Goal: Information Seeking & Learning: Learn about a topic

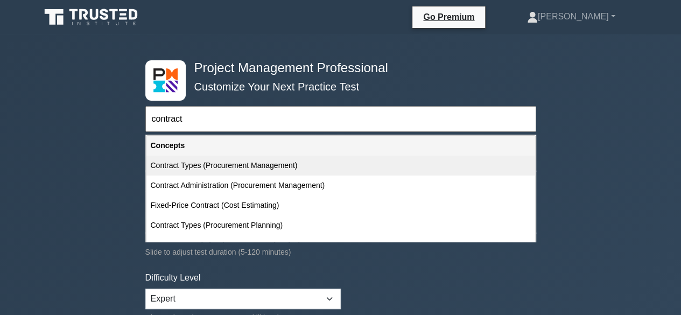
click at [282, 163] on div "Contract Types (Procurement Management)" at bounding box center [340, 166] width 389 height 20
type input "Contract Types (Procurement Management)"
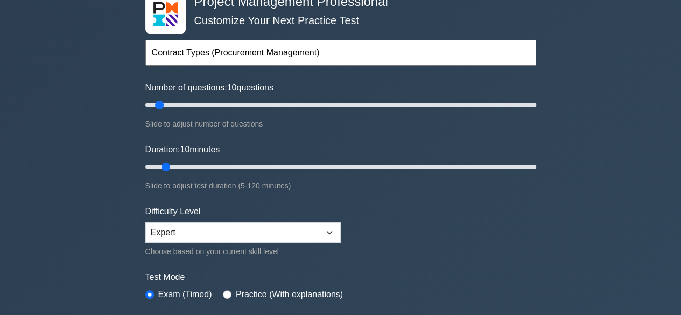
scroll to position [162, 0]
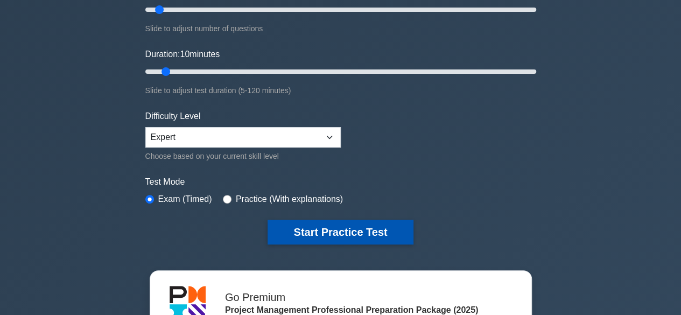
click at [346, 228] on button "Start Practice Test" at bounding box center [340, 232] width 145 height 25
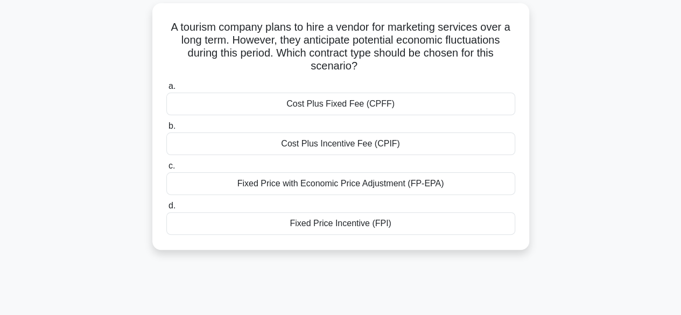
scroll to position [54, 0]
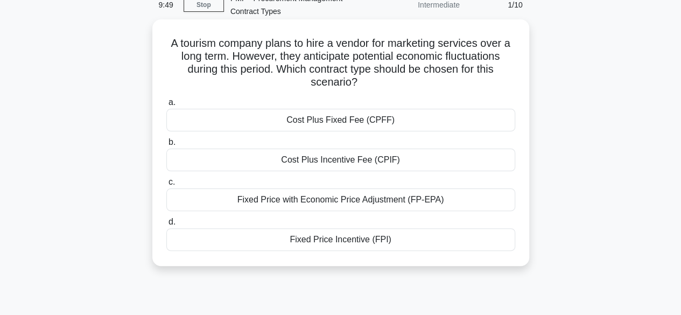
click at [374, 200] on div "Fixed Price with Economic Price Adjustment (FP-EPA)" at bounding box center [340, 199] width 349 height 23
click at [166, 186] on input "c. Fixed Price with Economic Price Adjustment (FP-EPA)" at bounding box center [166, 182] width 0 height 7
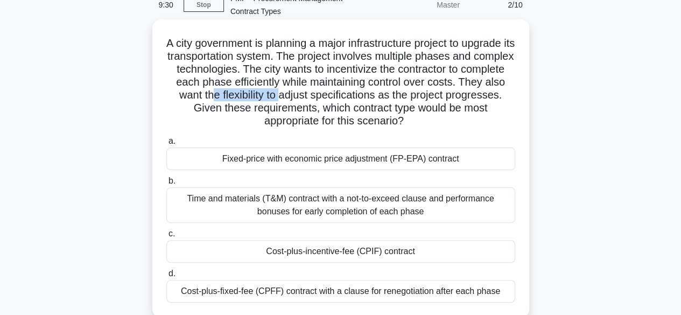
drag, startPoint x: 267, startPoint y: 93, endPoint x: 337, endPoint y: 101, distance: 69.9
click at [337, 101] on h5 "A city government is planning a major infrastructure project to upgrade its tra…" at bounding box center [340, 83] width 351 height 92
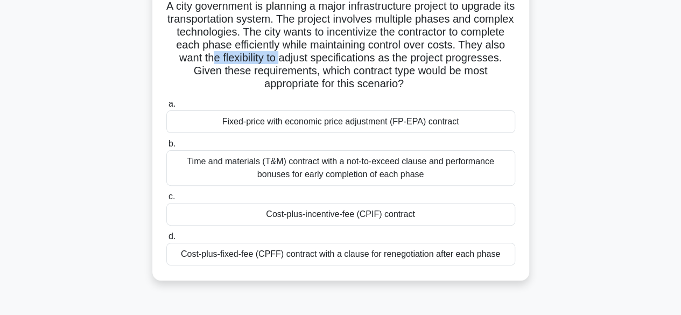
scroll to position [108, 0]
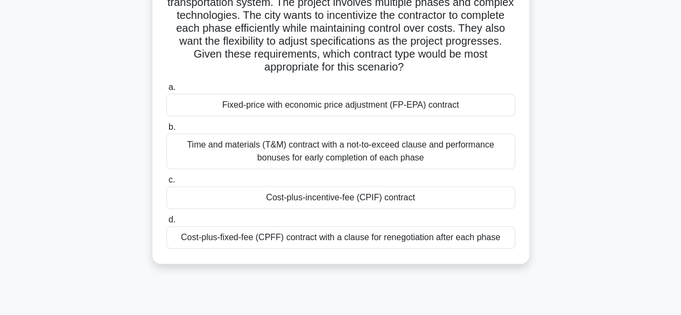
click at [356, 193] on div "Cost-plus-incentive-fee (CPIF) contract" at bounding box center [340, 197] width 349 height 23
click at [166, 184] on input "c. Cost-plus-incentive-fee (CPIF) contract" at bounding box center [166, 180] width 0 height 7
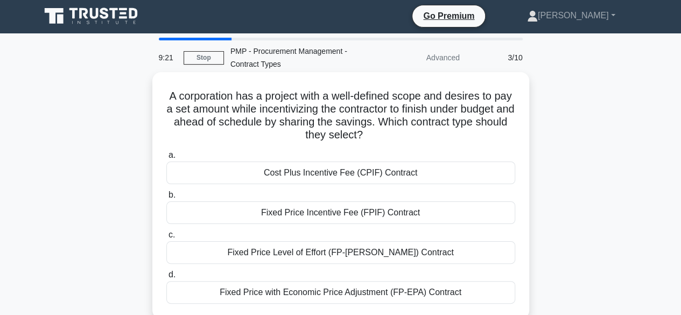
scroll to position [0, 0]
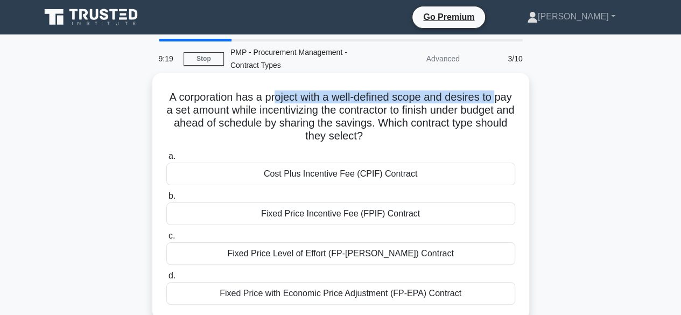
drag, startPoint x: 171, startPoint y: 104, endPoint x: 290, endPoint y: 100, distance: 119.1
click at [286, 100] on h5 "A corporation has a project with a well-defined scope and desires to pay a set …" at bounding box center [340, 116] width 351 height 53
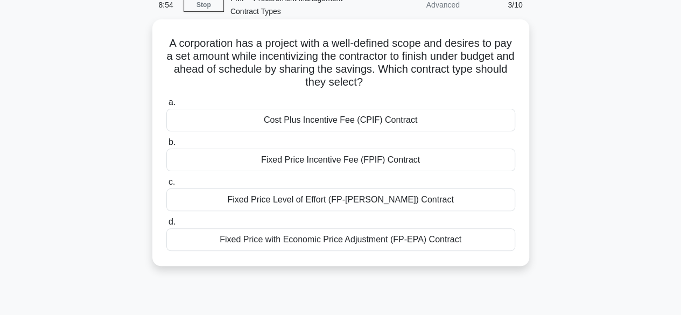
click at [358, 161] on div "Fixed Price Incentive Fee (FPIF) Contract" at bounding box center [340, 160] width 349 height 23
click at [166, 146] on input "b. Fixed Price Incentive Fee (FPIF) Contract" at bounding box center [166, 142] width 0 height 7
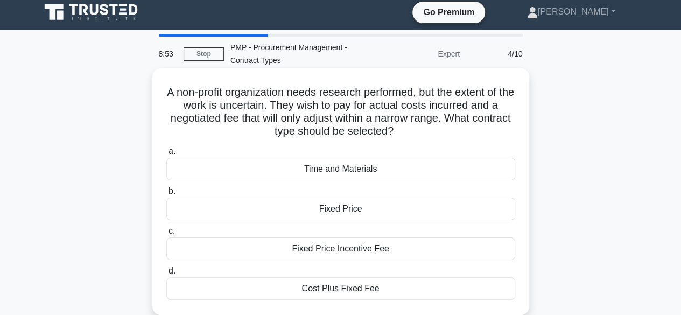
scroll to position [0, 0]
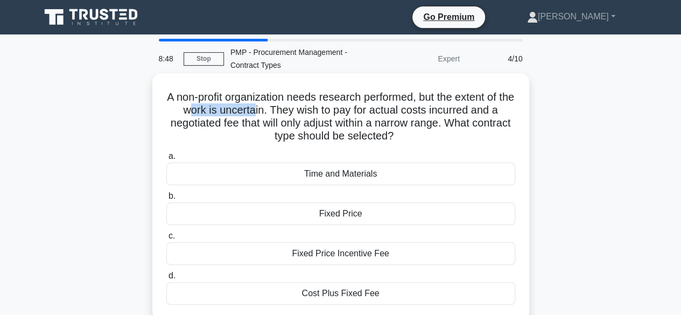
drag, startPoint x: 195, startPoint y: 110, endPoint x: 262, endPoint y: 110, distance: 66.8
click at [262, 110] on h5 "A non-profit organization needs research performed, but the extent of the work …" at bounding box center [340, 116] width 351 height 53
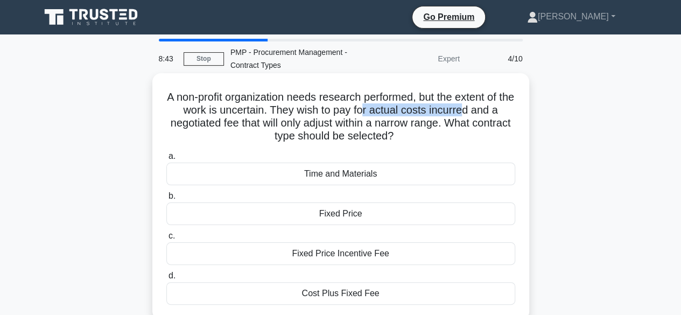
drag, startPoint x: 374, startPoint y: 109, endPoint x: 474, endPoint y: 117, distance: 101.0
click at [474, 117] on h5 "A non-profit organization needs research performed, but the extent of the work …" at bounding box center [340, 116] width 351 height 53
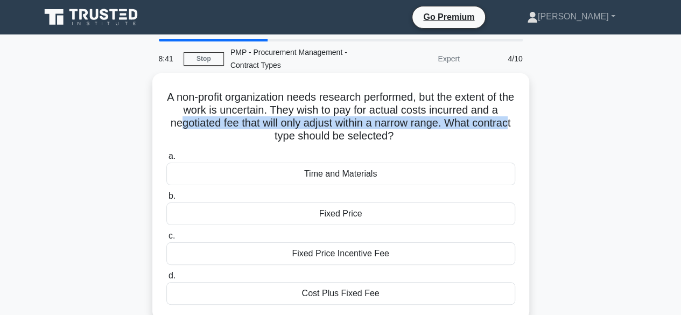
drag, startPoint x: 195, startPoint y: 121, endPoint x: 285, endPoint y: 131, distance: 91.0
click at [285, 131] on h5 "A non-profit organization needs research performed, but the extent of the work …" at bounding box center [340, 116] width 351 height 53
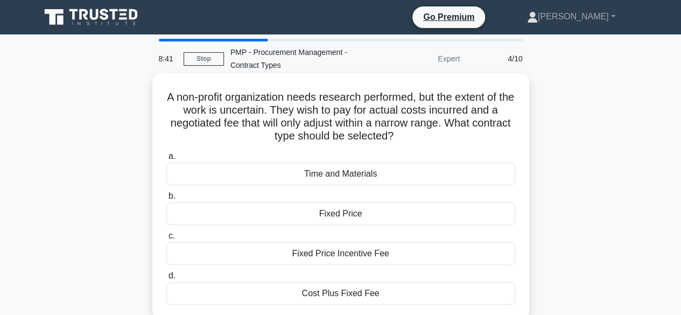
click at [403, 133] on h5 "A non-profit organization needs research performed, but the extent of the work …" at bounding box center [340, 116] width 351 height 53
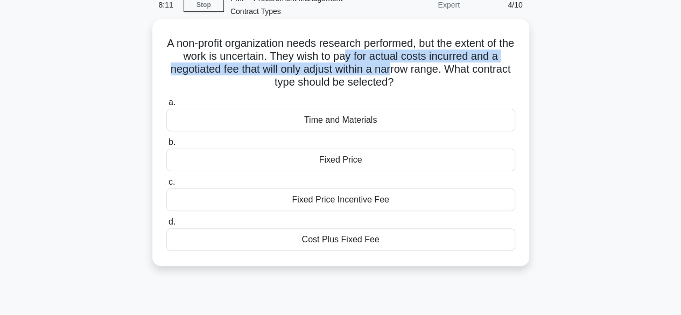
drag, startPoint x: 354, startPoint y: 55, endPoint x: 415, endPoint y: 66, distance: 61.8
click at [415, 66] on h5 "A non-profit organization needs research performed, but the extent of the work …" at bounding box center [340, 63] width 351 height 53
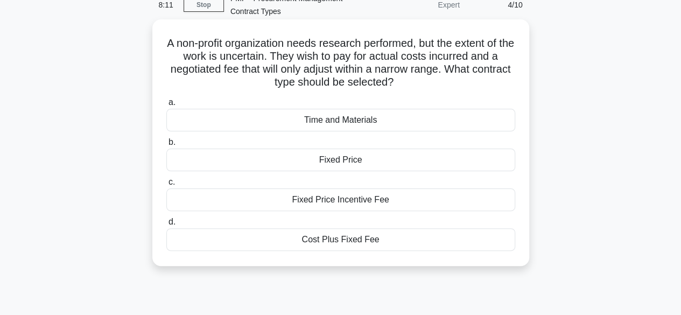
click at [447, 78] on h5 "A non-profit organization needs research performed, but the extent of the work …" at bounding box center [340, 63] width 351 height 53
click at [338, 246] on div "Cost Plus Fixed Fee" at bounding box center [340, 239] width 349 height 23
click at [166, 226] on input "d. Cost Plus Fixed Fee" at bounding box center [166, 222] width 0 height 7
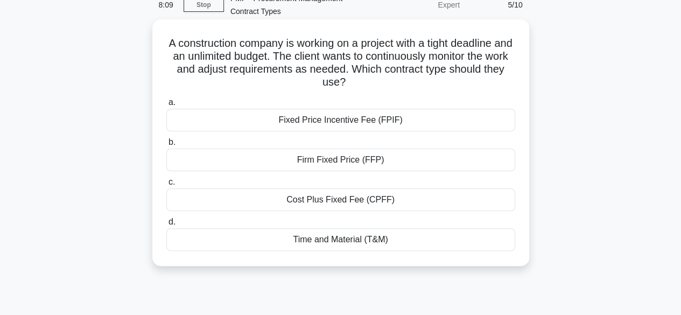
scroll to position [0, 0]
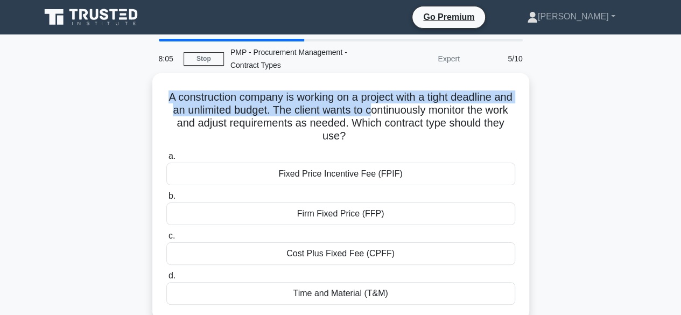
drag, startPoint x: 173, startPoint y: 101, endPoint x: 396, endPoint y: 106, distance: 222.4
click at [396, 106] on h5 "A construction company is working on a project with a tight deadline and an unl…" at bounding box center [340, 116] width 351 height 53
click at [242, 114] on h5 "A construction company is working on a project with a tight deadline and an unl…" at bounding box center [340, 116] width 351 height 53
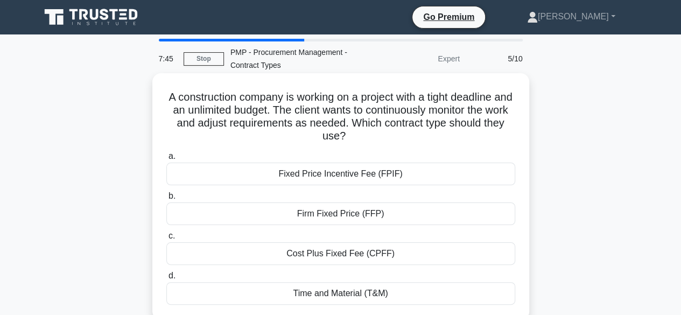
click at [368, 295] on div "Time and Material (T&M)" at bounding box center [340, 293] width 349 height 23
click at [166, 279] on input "d. Time and Material (T&M)" at bounding box center [166, 275] width 0 height 7
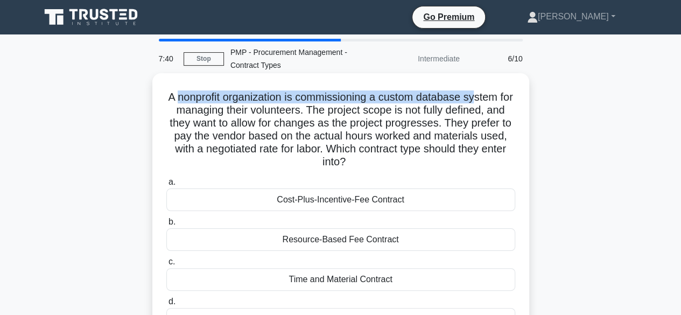
drag, startPoint x: 181, startPoint y: 100, endPoint x: 488, endPoint y: 100, distance: 307.5
click at [488, 100] on h5 "A nonprofit organization is commissioning a custom database system for managing…" at bounding box center [340, 129] width 351 height 79
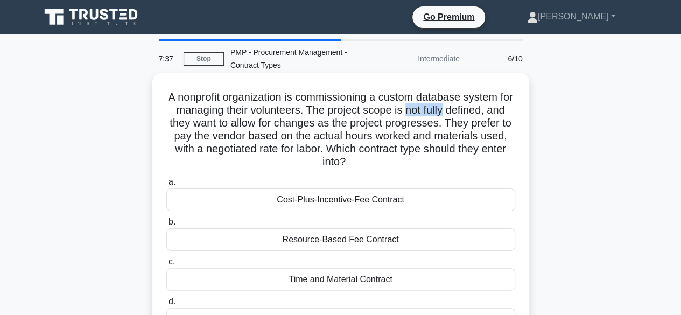
drag, startPoint x: 424, startPoint y: 111, endPoint x: 465, endPoint y: 114, distance: 41.5
click at [465, 114] on h5 "A nonprofit organization is commissioning a custom database system for managing…" at bounding box center [340, 129] width 351 height 79
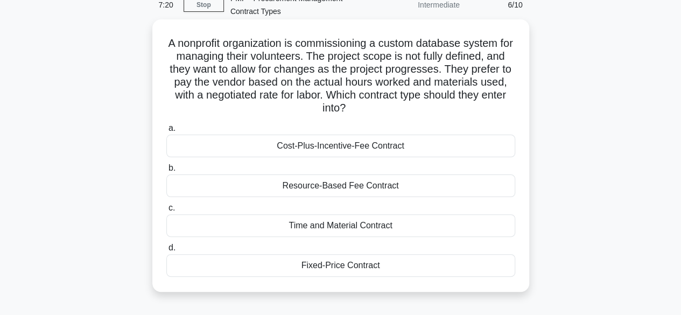
click at [346, 227] on div "Time and Material Contract" at bounding box center [340, 225] width 349 height 23
click at [166, 212] on input "c. Time and Material Contract" at bounding box center [166, 208] width 0 height 7
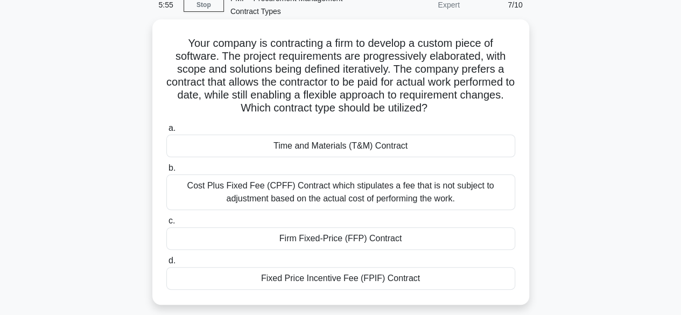
click at [327, 151] on div "Time and Materials (T&M) Contract" at bounding box center [340, 146] width 349 height 23
click at [166, 132] on input "a. Time and Materials (T&M) Contract" at bounding box center [166, 128] width 0 height 7
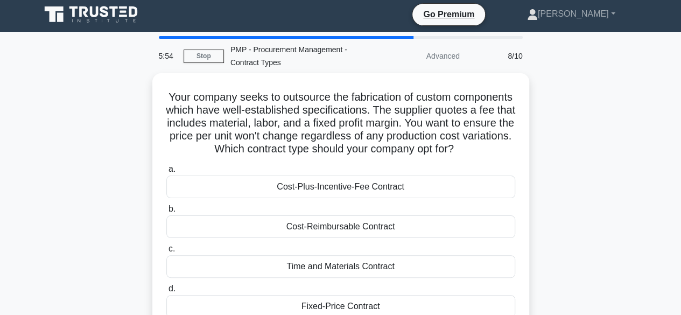
scroll to position [0, 0]
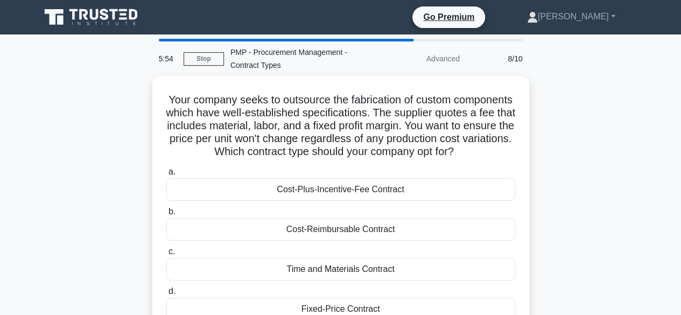
drag, startPoint x: 202, startPoint y: 46, endPoint x: 212, endPoint y: 46, distance: 9.7
click at [211, 46] on div "5:54 Stop PMP - Procurement Management - Contract Types Advanced 8/10 Your comp…" at bounding box center [341, 308] width 614 height 538
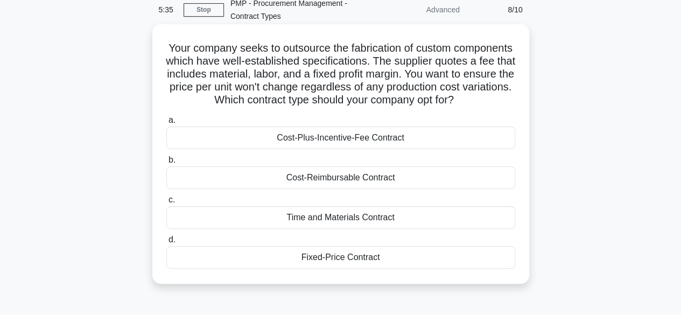
scroll to position [54, 0]
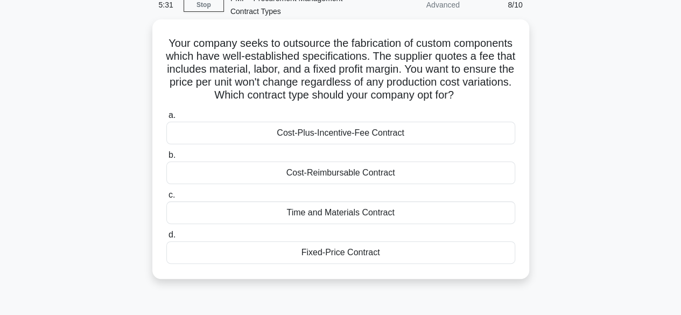
click at [321, 264] on div "Fixed-Price Contract" at bounding box center [340, 252] width 349 height 23
click at [166, 239] on input "d. Fixed-Price Contract" at bounding box center [166, 235] width 0 height 7
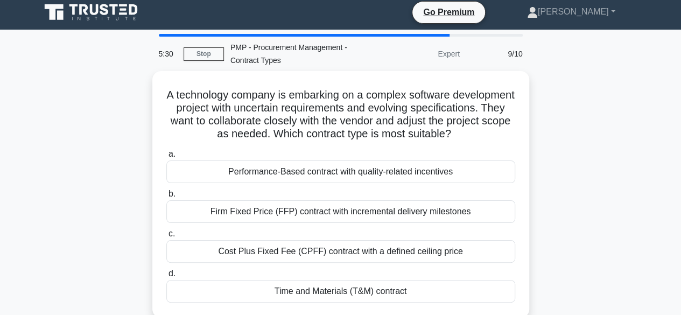
scroll to position [0, 0]
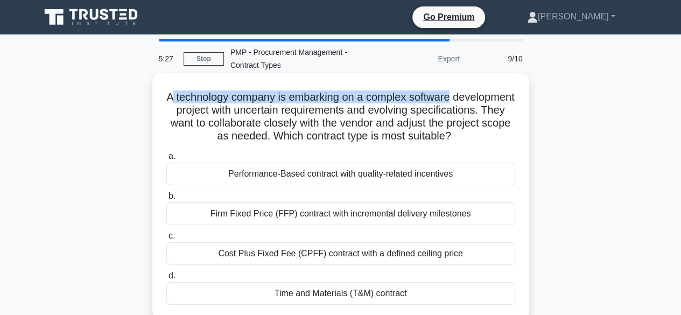
drag, startPoint x: 198, startPoint y: 99, endPoint x: 491, endPoint y: 92, distance: 293.0
click at [491, 92] on h5 "A technology company is embarking on a complex software development project wit…" at bounding box center [340, 116] width 351 height 53
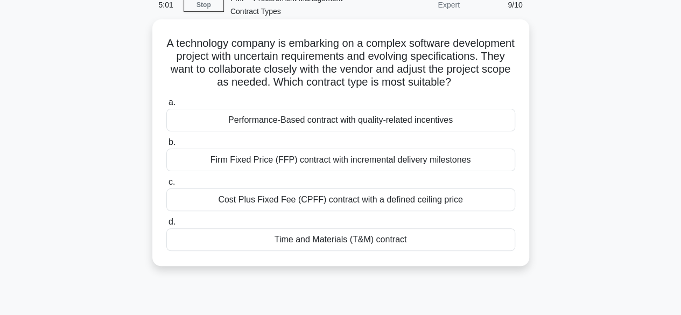
click at [350, 211] on div "Cost Plus Fixed Fee (CPFF) contract with a defined ceiling price" at bounding box center [340, 199] width 349 height 23
click at [166, 186] on input "c. Cost Plus Fixed Fee (CPFF) contract with a defined ceiling price" at bounding box center [166, 182] width 0 height 7
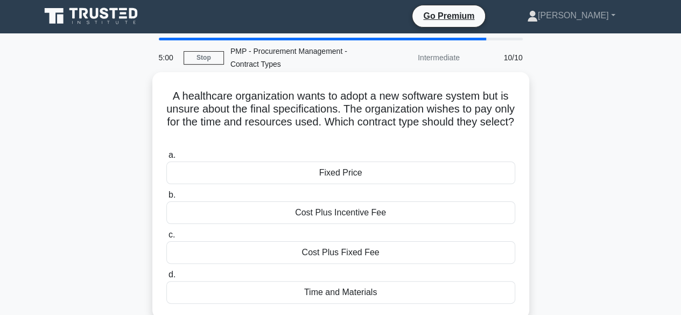
scroll to position [0, 0]
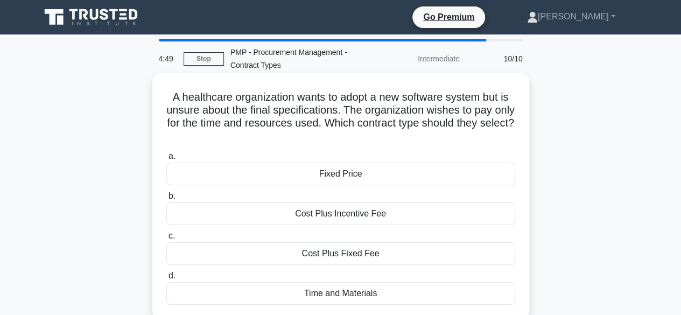
click at [348, 287] on div "Time and Materials" at bounding box center [340, 293] width 349 height 23
click at [166, 279] on input "d. Time and Materials" at bounding box center [166, 275] width 0 height 7
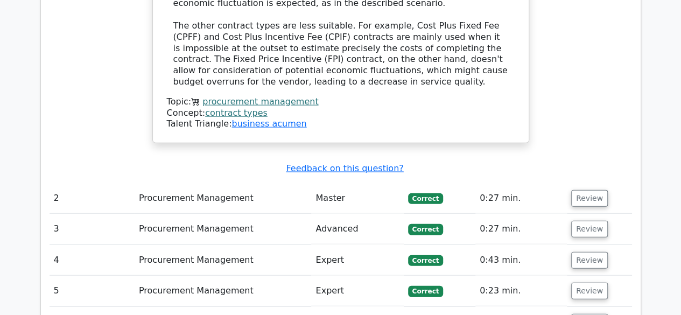
scroll to position [1238, 0]
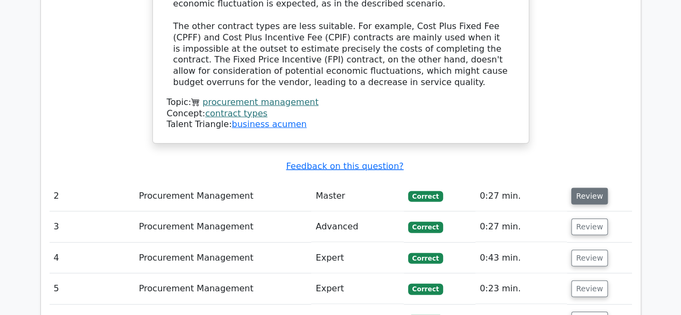
click at [598, 188] on button "Review" at bounding box center [589, 196] width 37 height 17
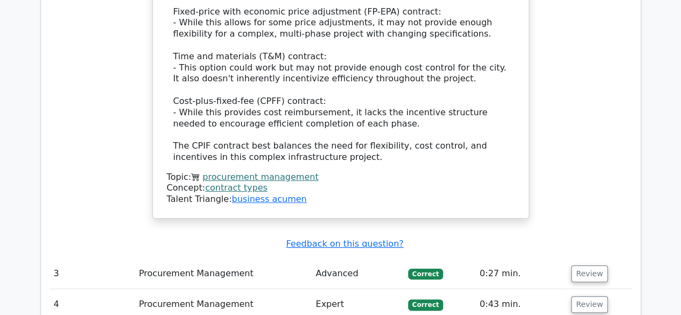
scroll to position [2046, 0]
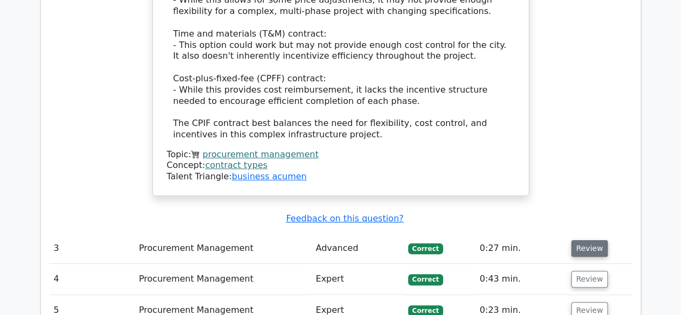
click at [592, 240] on button "Review" at bounding box center [589, 248] width 37 height 17
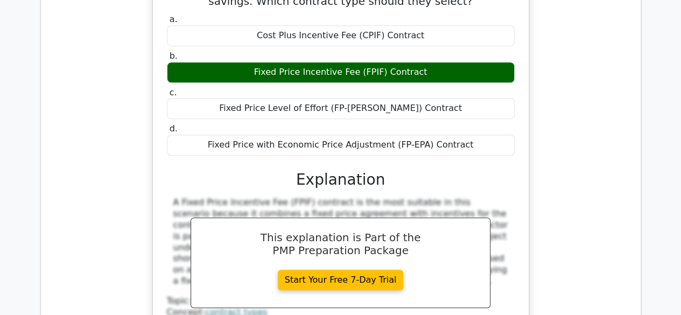
scroll to position [2585, 0]
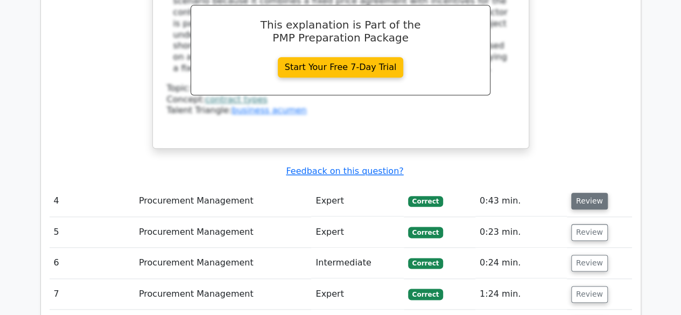
click at [591, 193] on button "Review" at bounding box center [589, 201] width 37 height 17
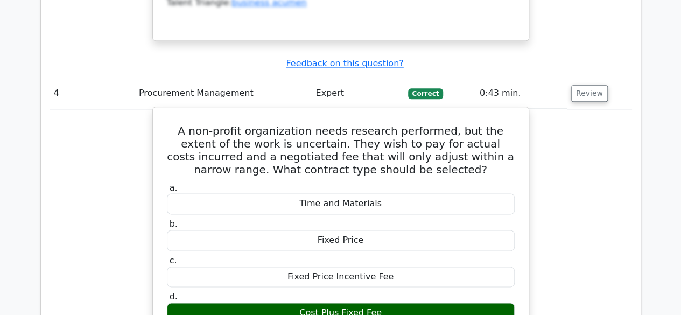
scroll to position [2638, 0]
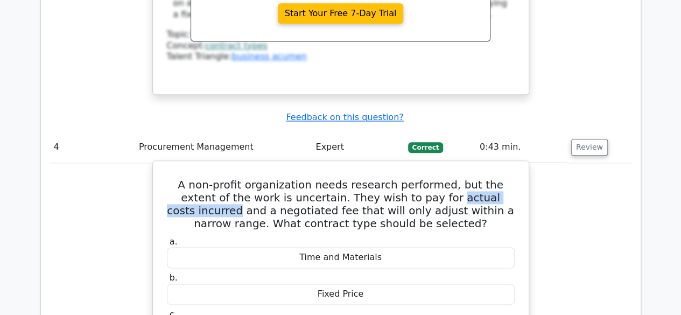
drag, startPoint x: 381, startPoint y: 90, endPoint x: 478, endPoint y: 95, distance: 97.1
click at [478, 178] on h5 "A non-profit organization needs research performed, but the extent of the work …" at bounding box center [341, 204] width 350 height 52
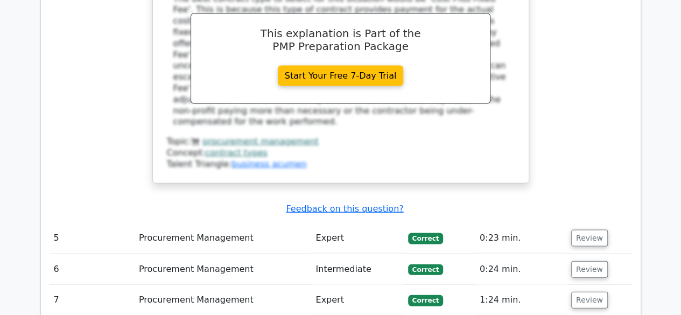
scroll to position [3069, 0]
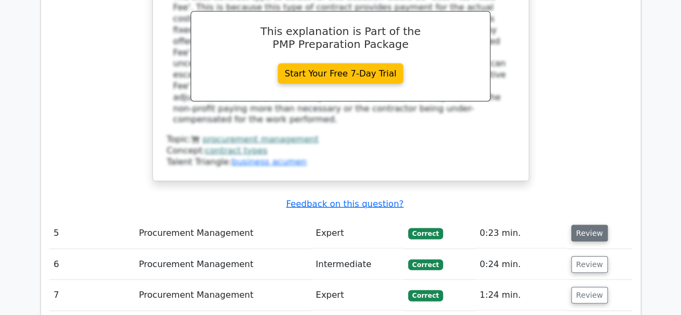
click at [590, 225] on button "Review" at bounding box center [589, 233] width 37 height 17
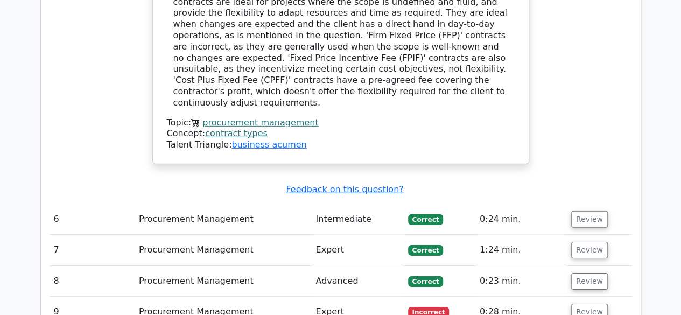
scroll to position [3608, 0]
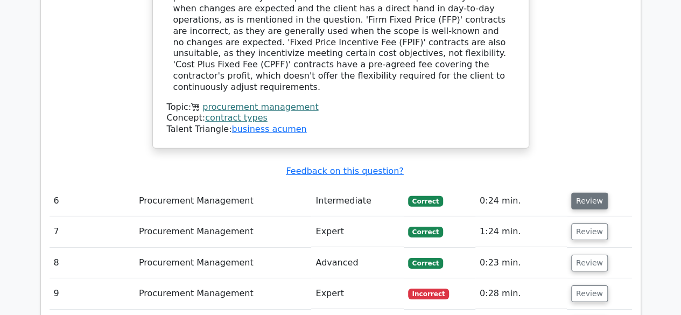
click at [590, 193] on button "Review" at bounding box center [589, 201] width 37 height 17
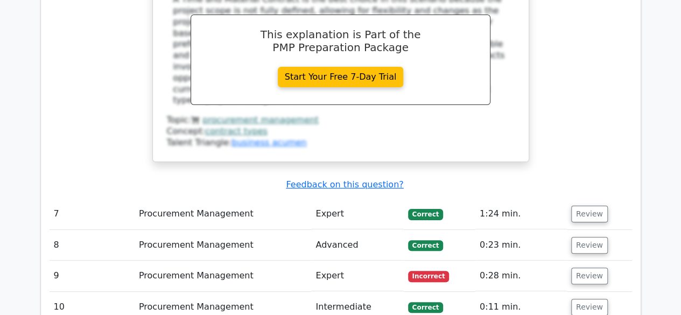
scroll to position [4146, 0]
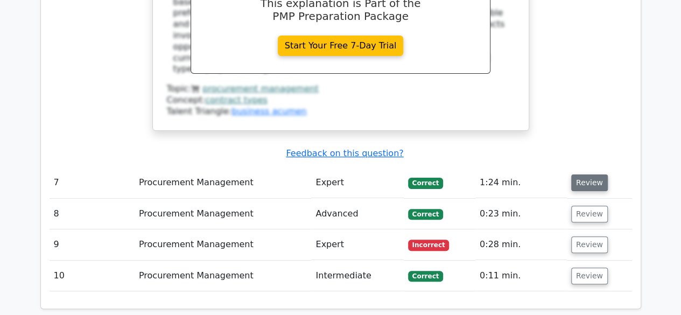
click at [583, 174] on button "Review" at bounding box center [589, 182] width 37 height 17
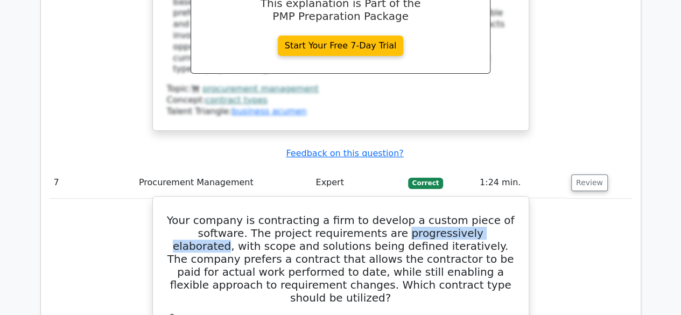
drag, startPoint x: 362, startPoint y: 92, endPoint x: 481, endPoint y: 96, distance: 119.1
click at [481, 214] on h5 "Your company is contracting a firm to develop a custom piece of software. The p…" at bounding box center [341, 259] width 350 height 90
copy h5 "progressively elaborated"
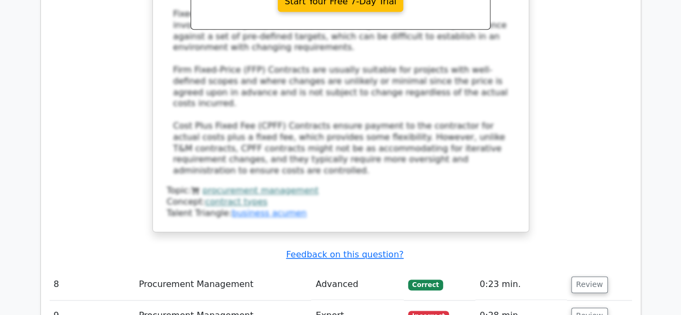
scroll to position [4738, 0]
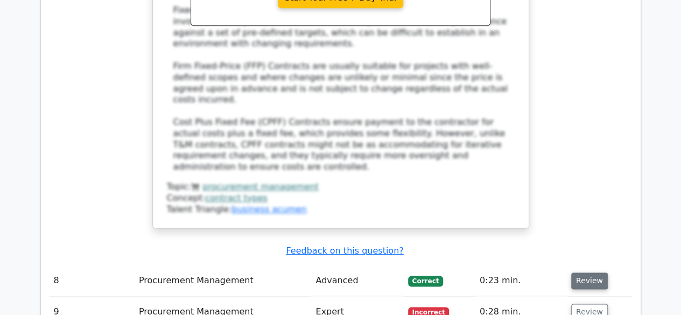
click at [586, 272] on button "Review" at bounding box center [589, 280] width 37 height 17
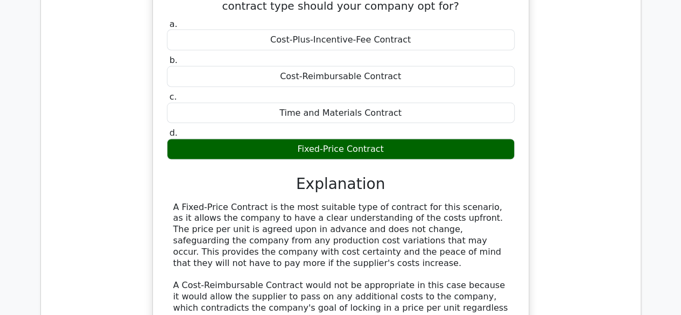
scroll to position [5223, 0]
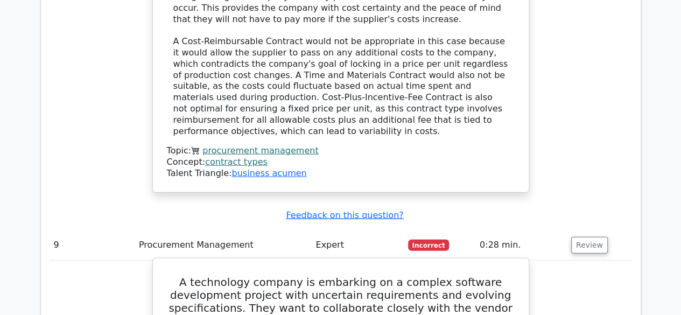
scroll to position [5384, 0]
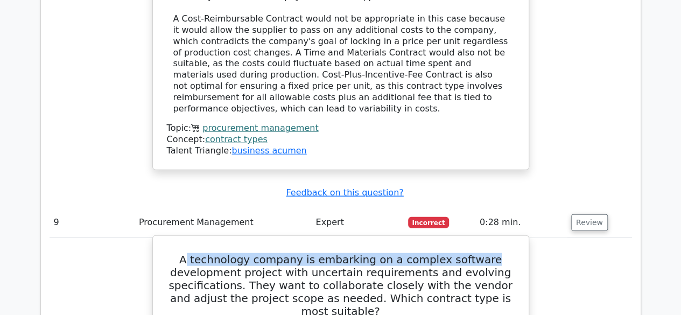
drag, startPoint x: 198, startPoint y: 60, endPoint x: 493, endPoint y: 65, distance: 294.6
click at [493, 253] on h5 "A technology company is embarking on a complex software development project wit…" at bounding box center [341, 285] width 350 height 65
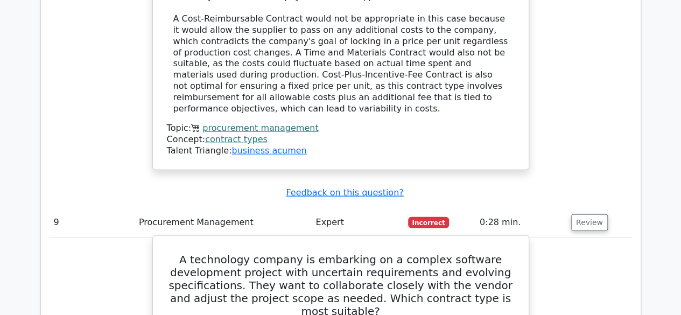
click at [268, 253] on h5 "A technology company is embarking on a complex software development project wit…" at bounding box center [341, 285] width 350 height 65
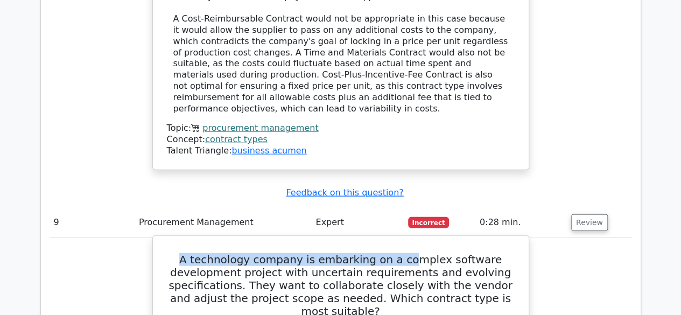
drag, startPoint x: 190, startPoint y: 55, endPoint x: 413, endPoint y: 57, distance: 223.5
click at [413, 253] on h5 "A technology company is embarking on a complex software development project wit…" at bounding box center [341, 285] width 350 height 65
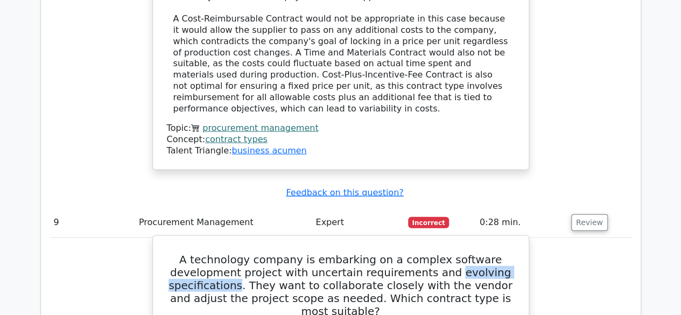
drag, startPoint x: 453, startPoint y: 74, endPoint x: 240, endPoint y: 85, distance: 213.5
click at [240, 253] on h5 "A technology company is embarking on a complex software development project wit…" at bounding box center [341, 285] width 350 height 65
copy h5 "evolving specifications"
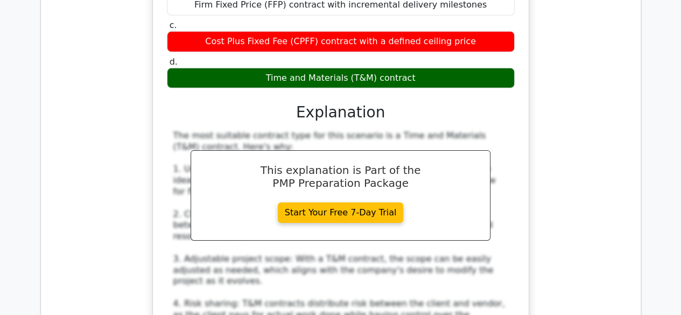
scroll to position [6084, 0]
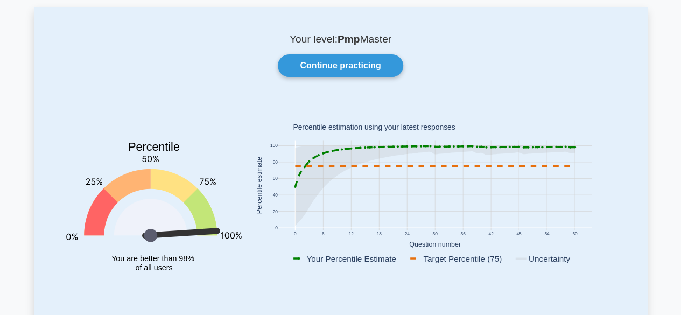
scroll to position [53, 0]
